Goal: Task Accomplishment & Management: Use online tool/utility

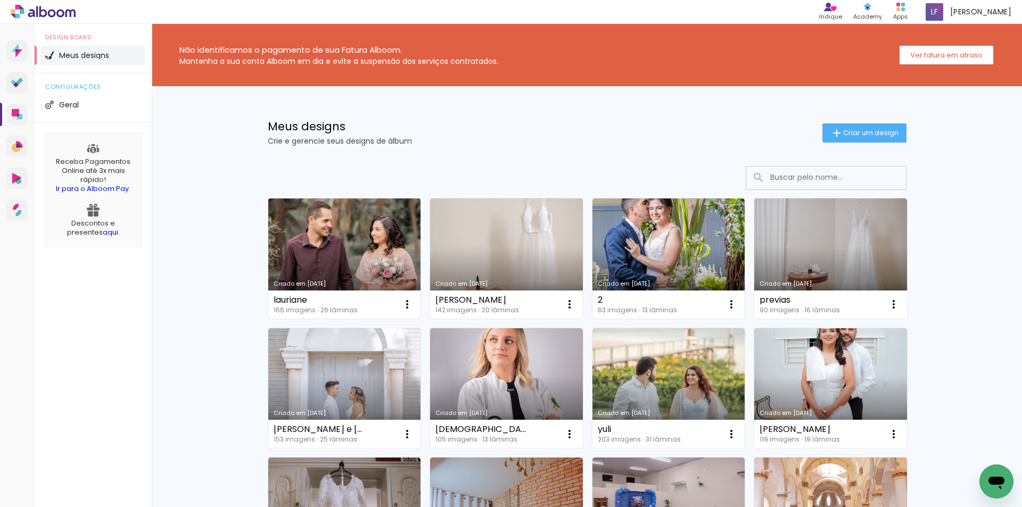
click at [338, 237] on link "Criado em [DATE]" at bounding box center [344, 259] width 153 height 120
